Goal: Complete application form

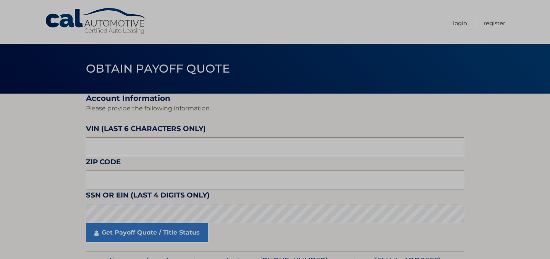
click at [174, 153] on input "text" at bounding box center [275, 146] width 378 height 19
type input "171394"
click at [128, 190] on label "SSN or EIN (last 4 digits only)" at bounding box center [148, 196] width 124 height 14
click at [137, 184] on input "text" at bounding box center [275, 179] width 378 height 19
type input "10314"
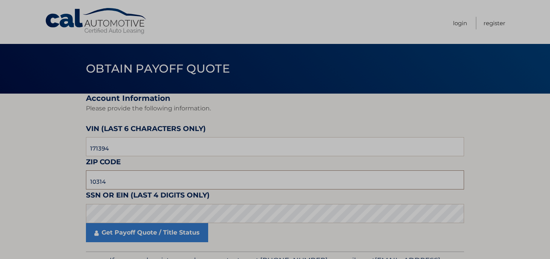
click at [95, 189] on input "10314" at bounding box center [275, 179] width 378 height 19
click at [100, 195] on label "SSN or EIN (last 4 digits only)" at bounding box center [148, 196] width 124 height 14
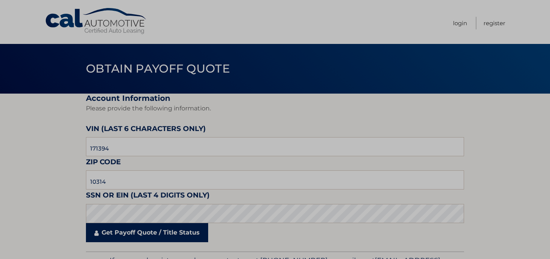
click at [123, 234] on link "Get Payoff Quote / Title Status" at bounding box center [147, 232] width 122 height 19
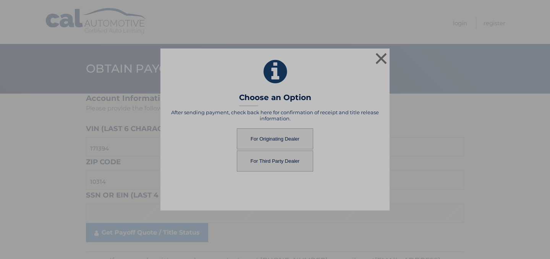
click at [285, 137] on button "For Originating Dealer" at bounding box center [275, 138] width 76 height 21
